Goal: Information Seeking & Learning: Learn about a topic

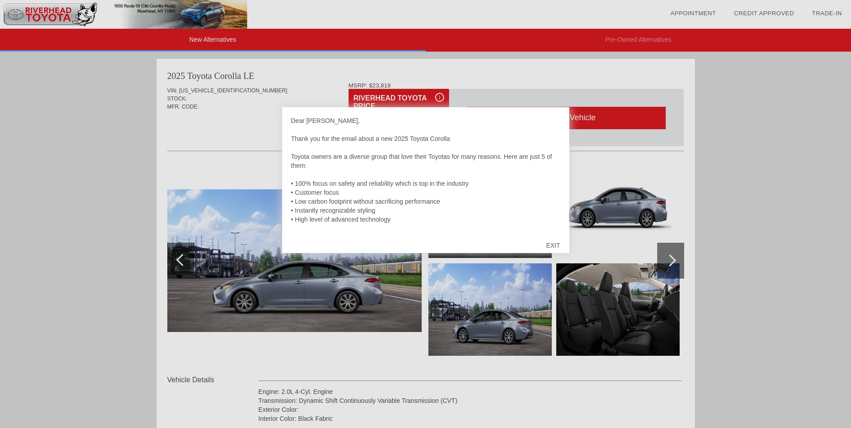
scroll to position [554, 0]
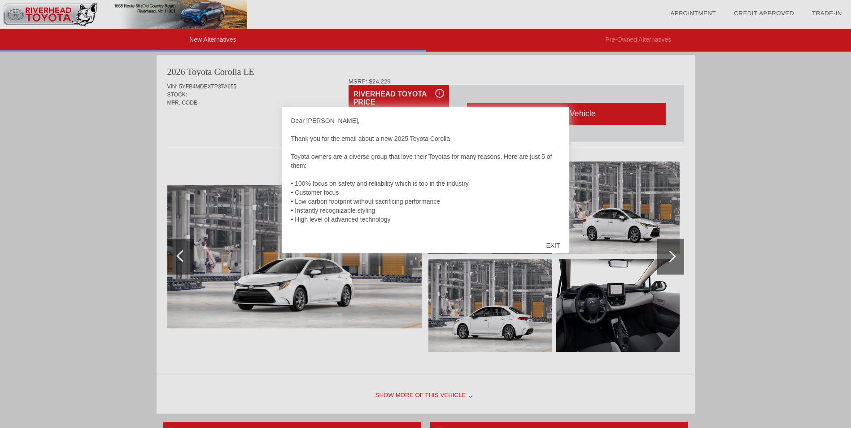
click at [510, 216] on div "Dear [PERSON_NAME], Thank you for the email about a new 2025 Toyota Corolla Toy…" at bounding box center [425, 174] width 269 height 117
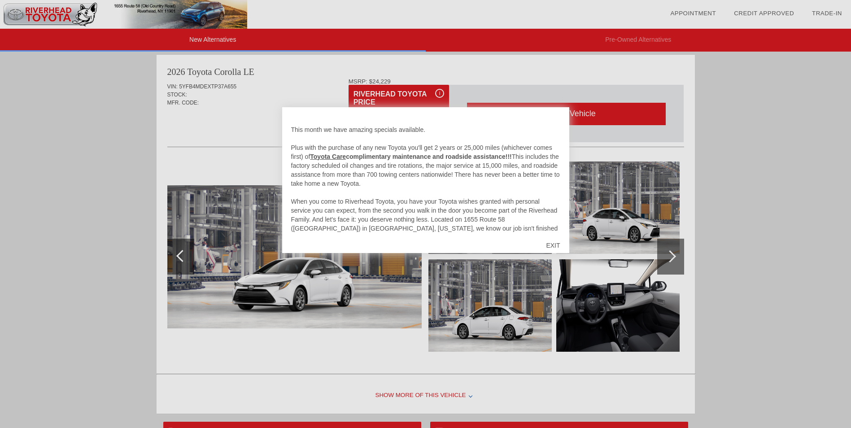
scroll to position [0, 0]
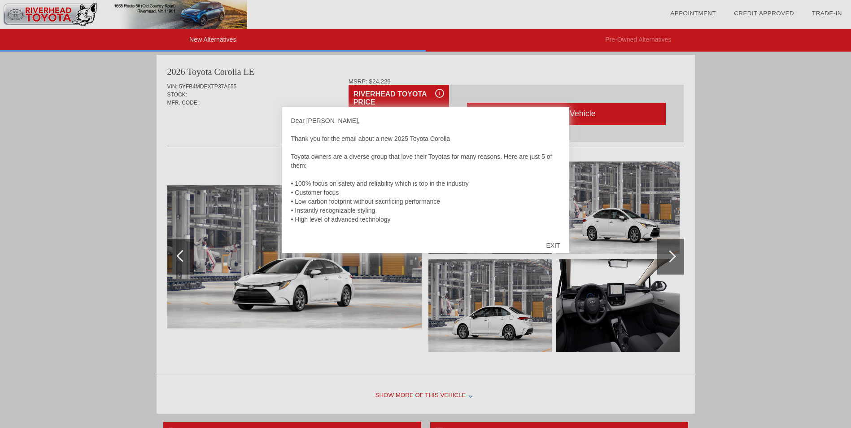
click at [320, 97] on div at bounding box center [425, 214] width 851 height 428
click at [555, 245] on div "EXIT" at bounding box center [553, 245] width 32 height 27
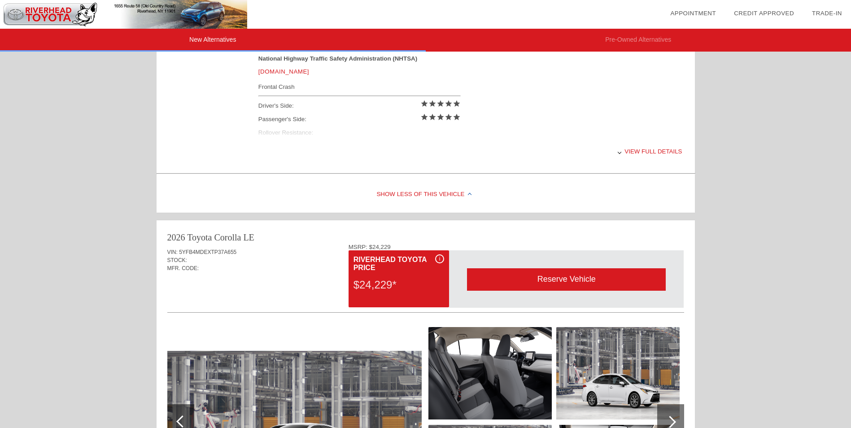
scroll to position [404, 0]
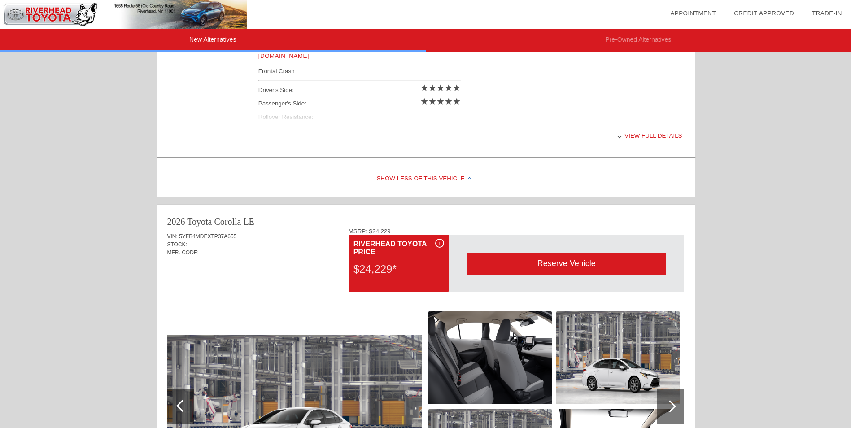
click at [497, 205] on div "2026 Toyota Corolla LE VIN: 5YFB4MDEXTP37A655 STOCK: MFR. CODE: i" at bounding box center [426, 384] width 539 height 360
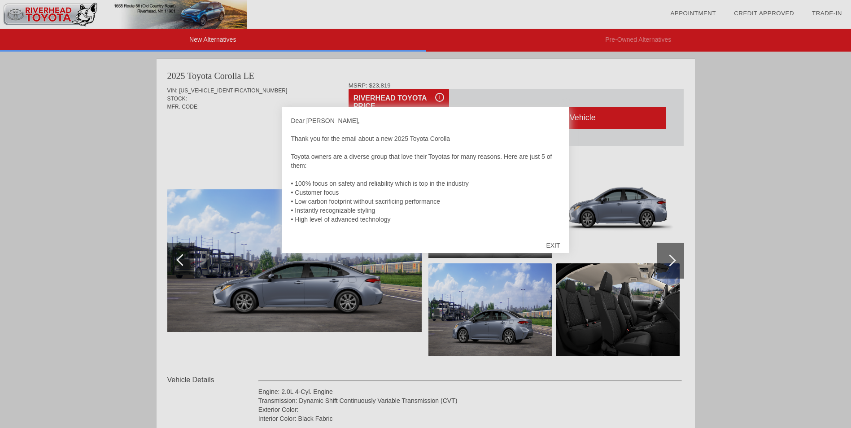
click at [458, 142] on div "Dear [PERSON_NAME], Thank you for the email about a new 2025 Toyota Corolla Toy…" at bounding box center [425, 174] width 269 height 117
click at [552, 242] on div "EXIT" at bounding box center [553, 245] width 32 height 27
